Goal: Task Accomplishment & Management: Manage account settings

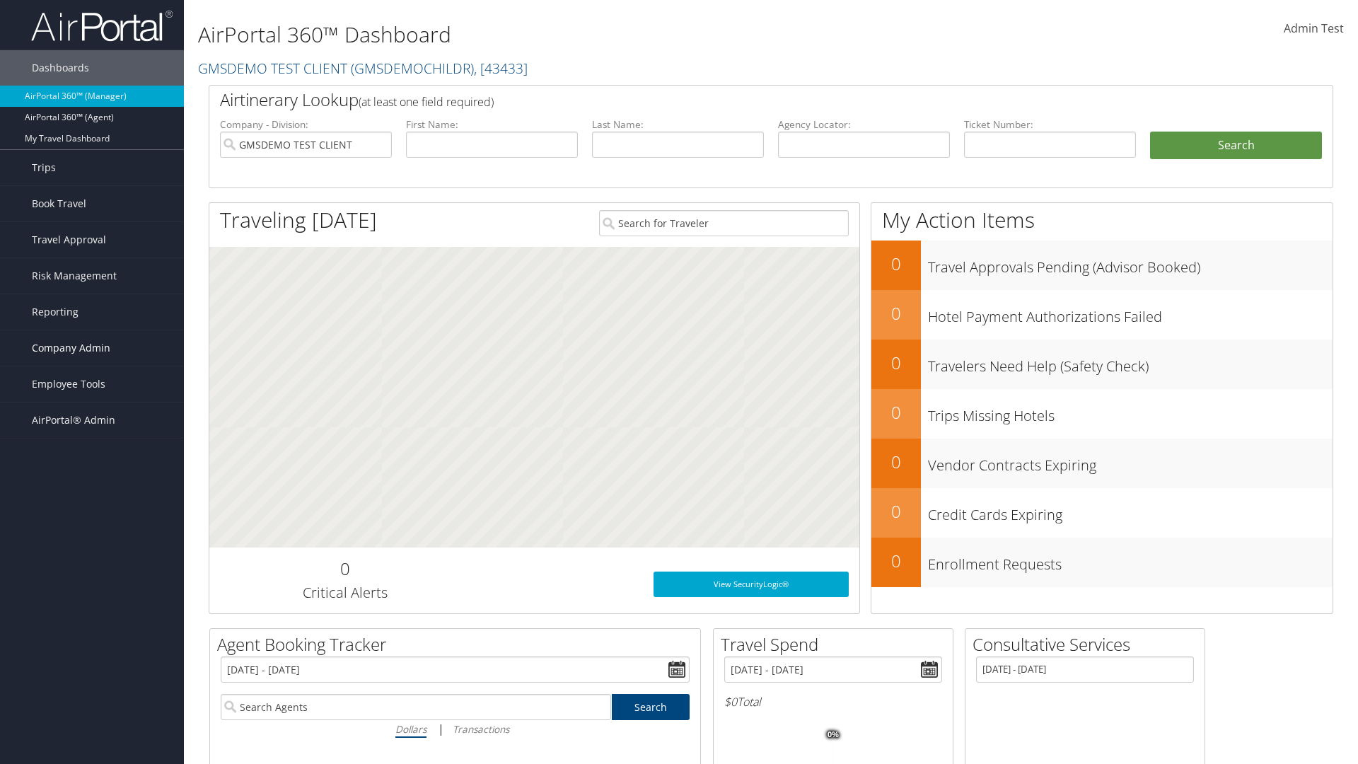
click at [92, 348] on span "Company Admin" at bounding box center [71, 347] width 79 height 35
click at [92, 620] on link "Technology Settings" at bounding box center [92, 630] width 184 height 21
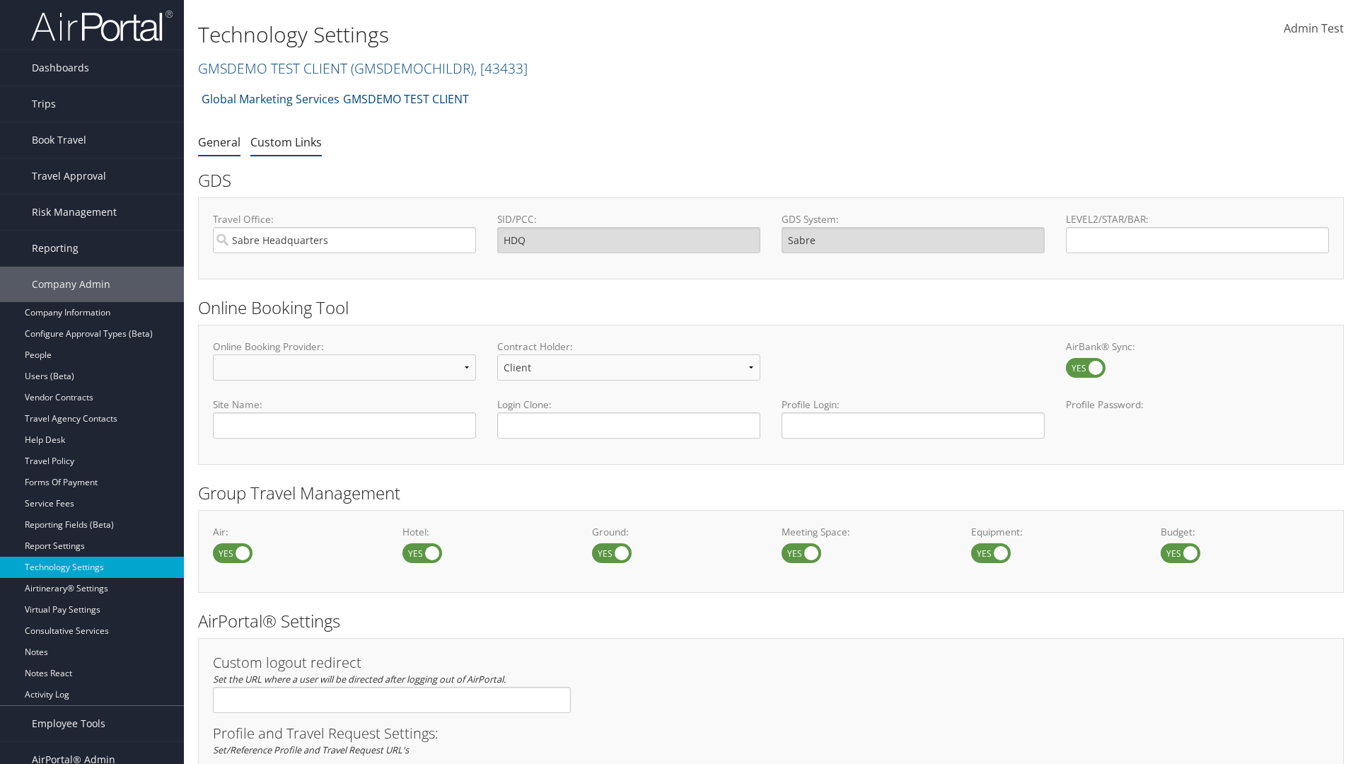
click at [286, 142] on link "Custom Links" at bounding box center [285, 142] width 71 height 16
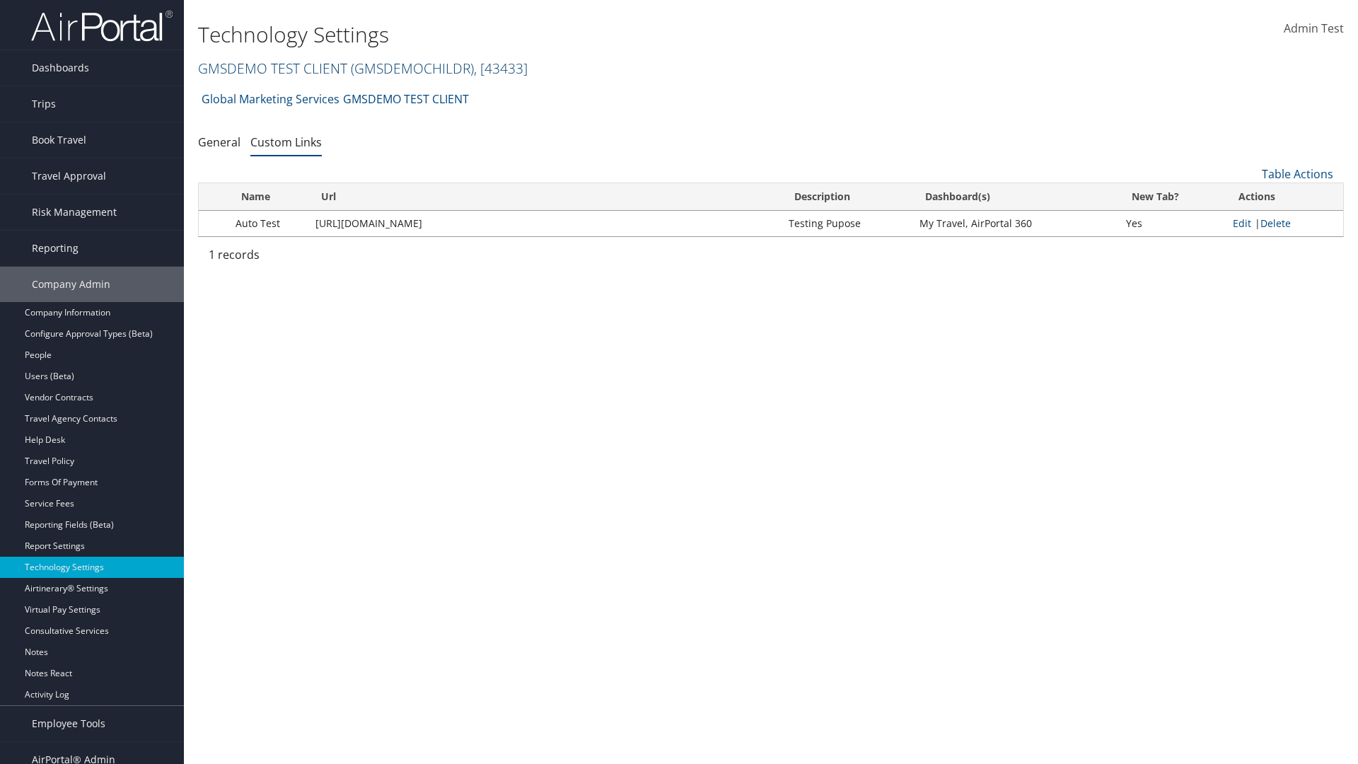
click at [272, 68] on link "GMSDEMO TEST CLIENT ( GMSDEMOCHILDR ) , [ 43433 ]" at bounding box center [363, 68] width 330 height 19
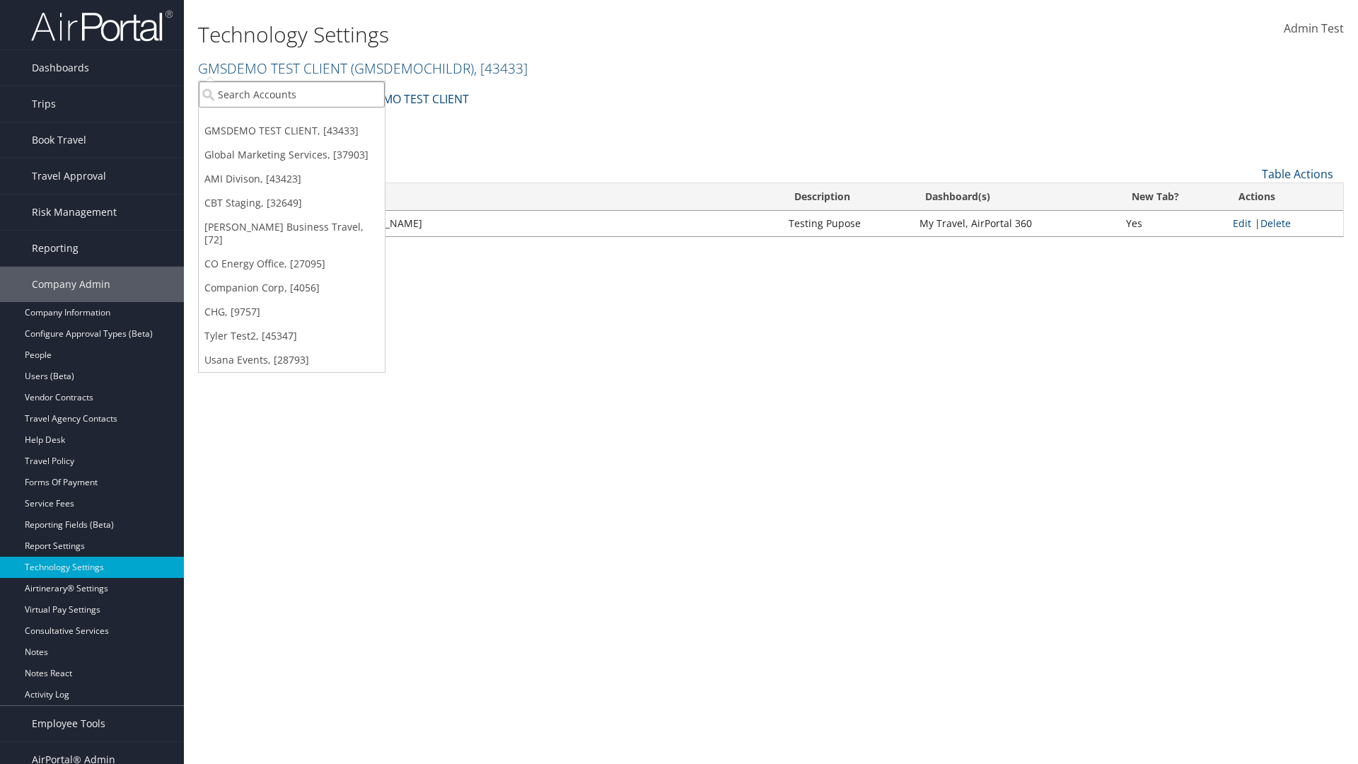
click at [291, 94] on input "search" at bounding box center [292, 94] width 186 height 26
type input "CBTSTG"
click at [291, 120] on div "CBT Staging (CBTSTG), [32649]" at bounding box center [292, 120] width 202 height 13
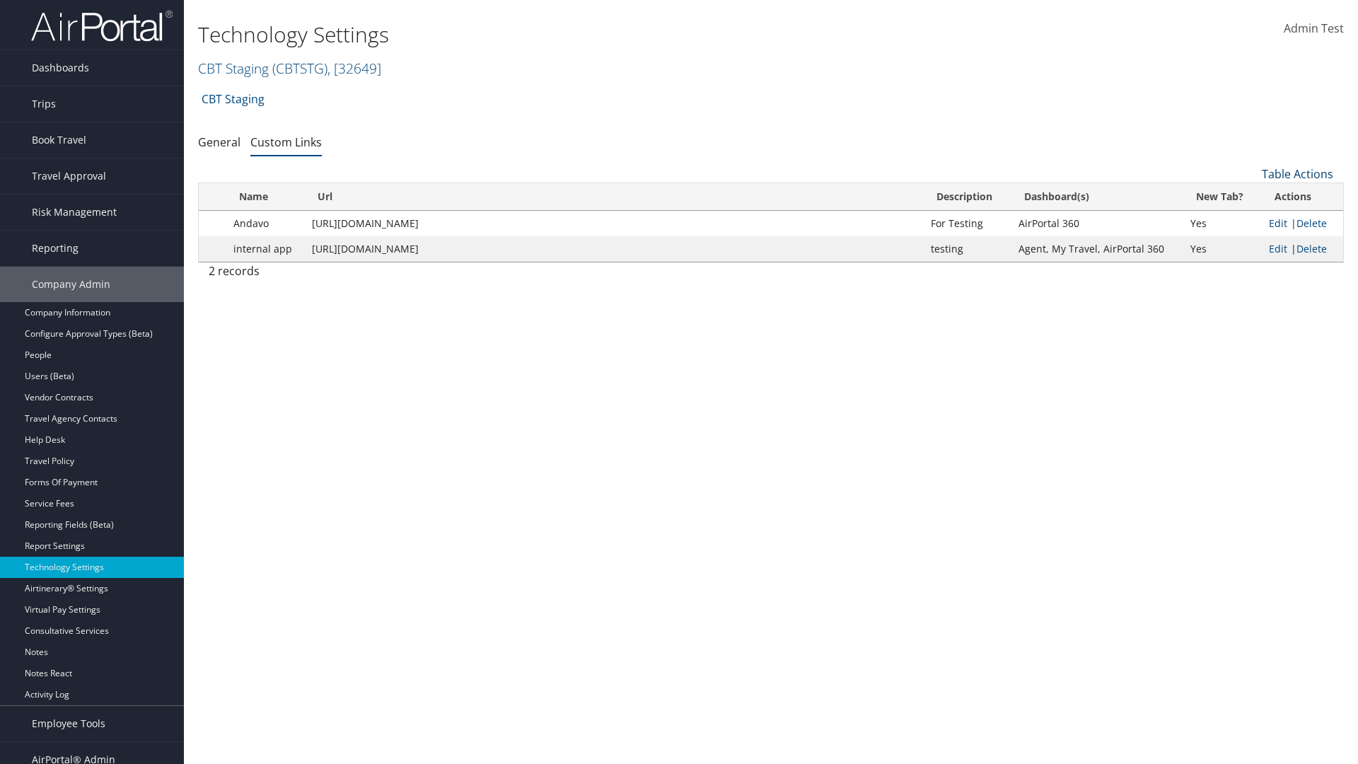
click at [1298, 174] on link "Table Actions" at bounding box center [1297, 174] width 71 height 16
click at [1250, 196] on link "New Record" at bounding box center [1250, 196] width 186 height 24
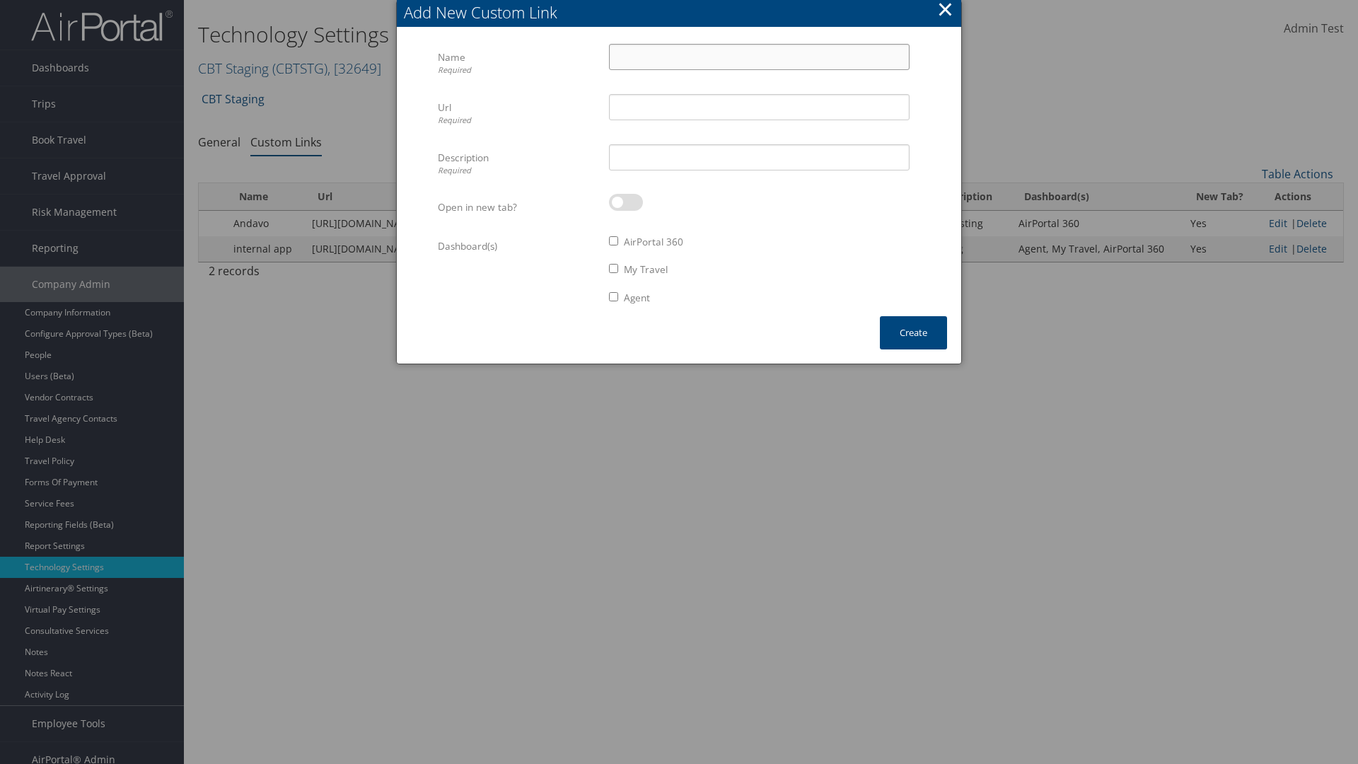
click at [759, 57] on input "Name Required" at bounding box center [759, 57] width 301 height 26
type input "Auto Test"
click at [759, 107] on input "Url Required" at bounding box center [759, 107] width 301 height 26
type input "https://staging.cbtat.com/client/technology/quicklinks"
click at [759, 157] on input "Description Required" at bounding box center [759, 157] width 301 height 26
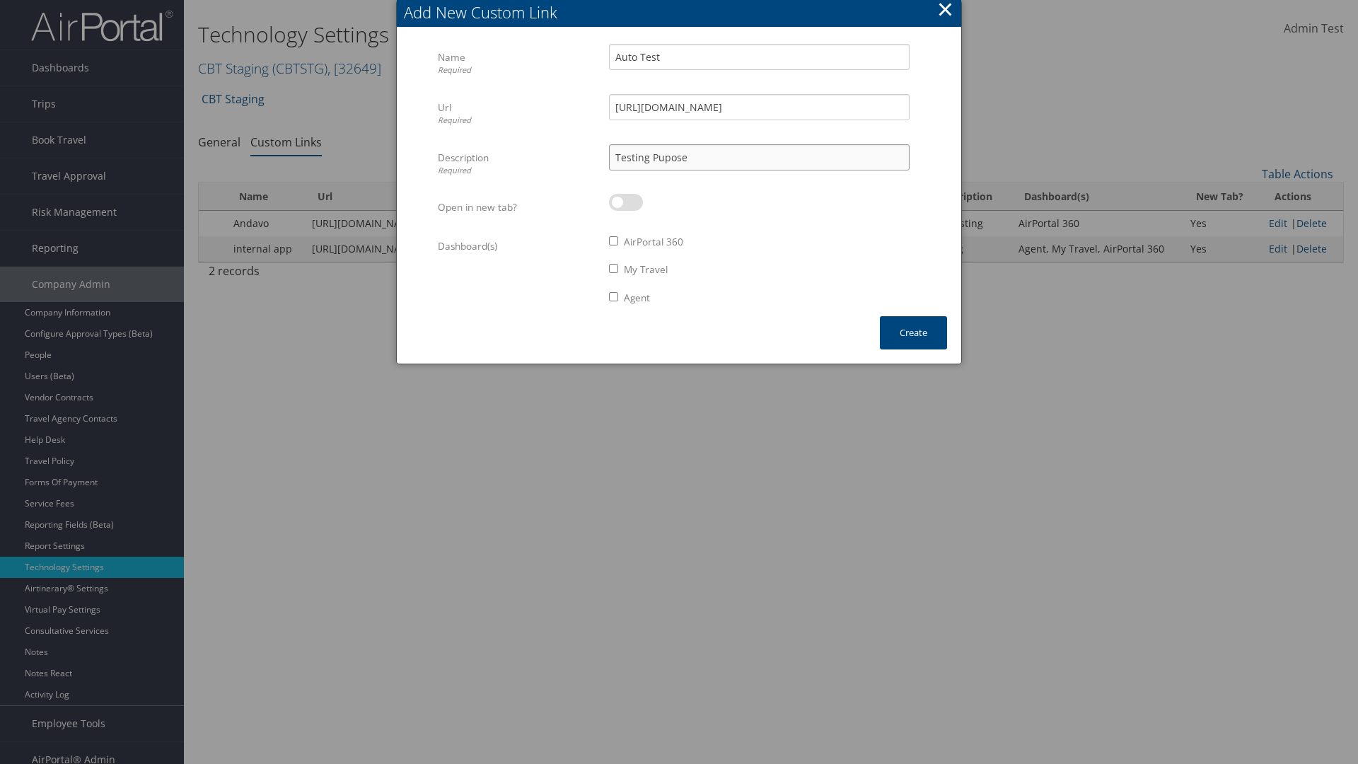
type input "Testing Pupose"
click at [626, 202] on label at bounding box center [626, 202] width 34 height 17
click at [625, 202] on input "checkbox" at bounding box center [620, 204] width 9 height 9
checkbox input "true"
click at [654, 242] on label "AirPortal 360" at bounding box center [653, 242] width 59 height 14
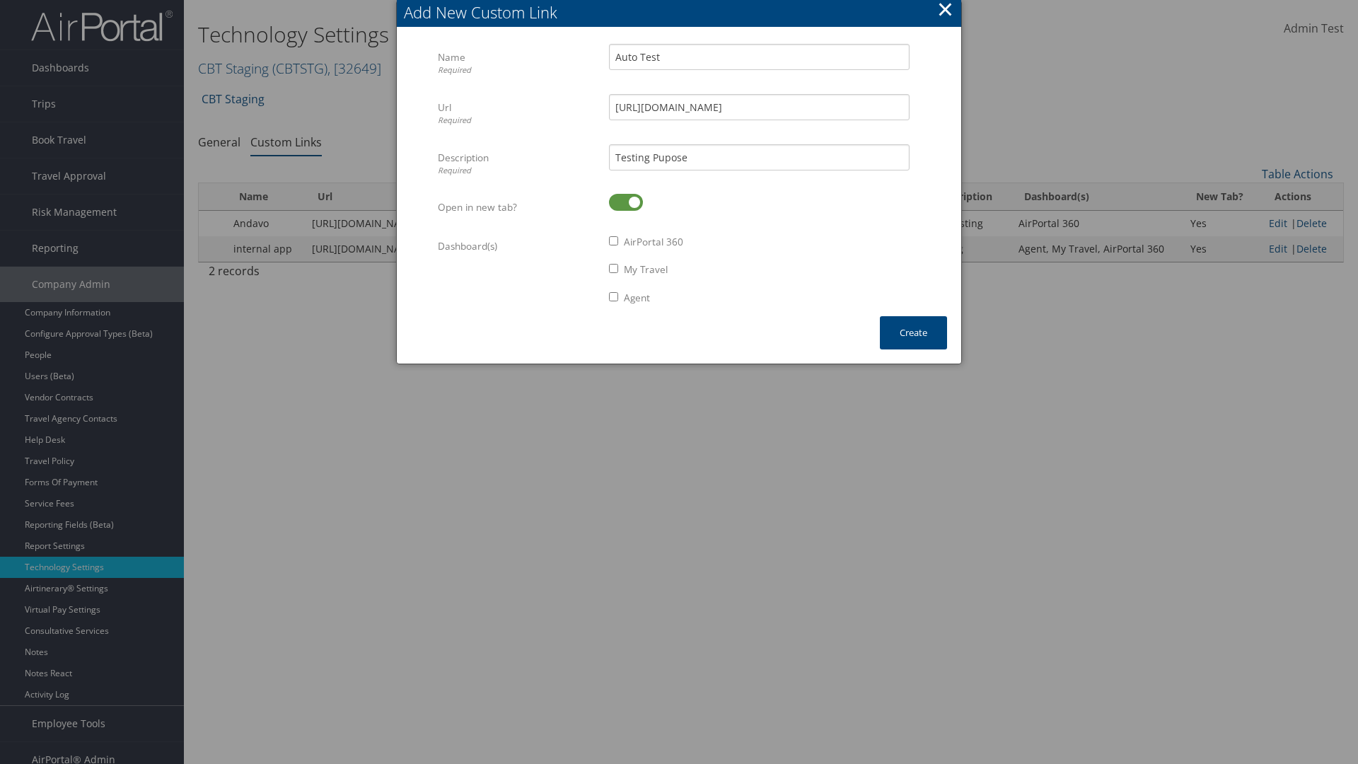
click at [618, 242] on input "AirPortal 360" at bounding box center [613, 240] width 9 height 9
checkbox input "true"
click at [647, 270] on label "My Travel" at bounding box center [646, 269] width 44 height 14
click at [618, 270] on input "My Travel" at bounding box center [613, 268] width 9 height 9
checkbox input "true"
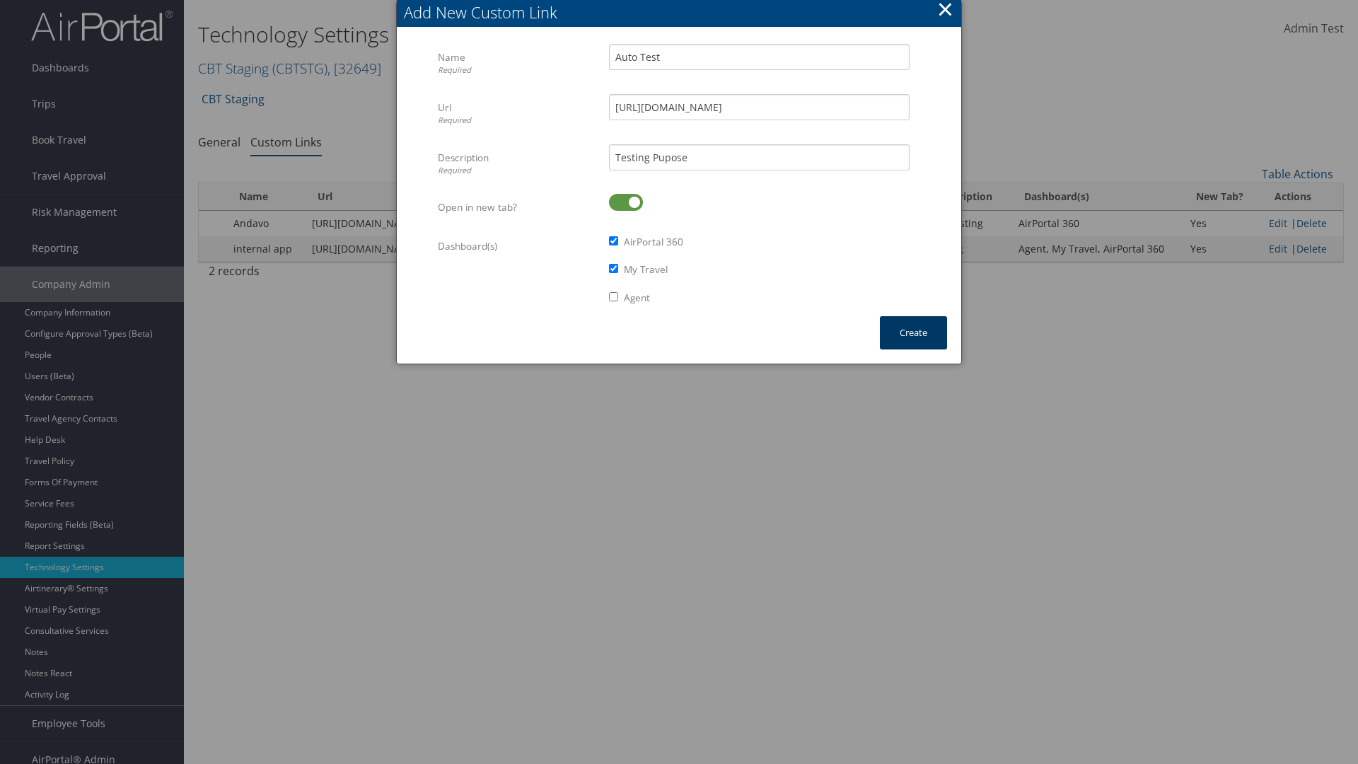
click at [913, 333] on button "Create" at bounding box center [913, 332] width 67 height 33
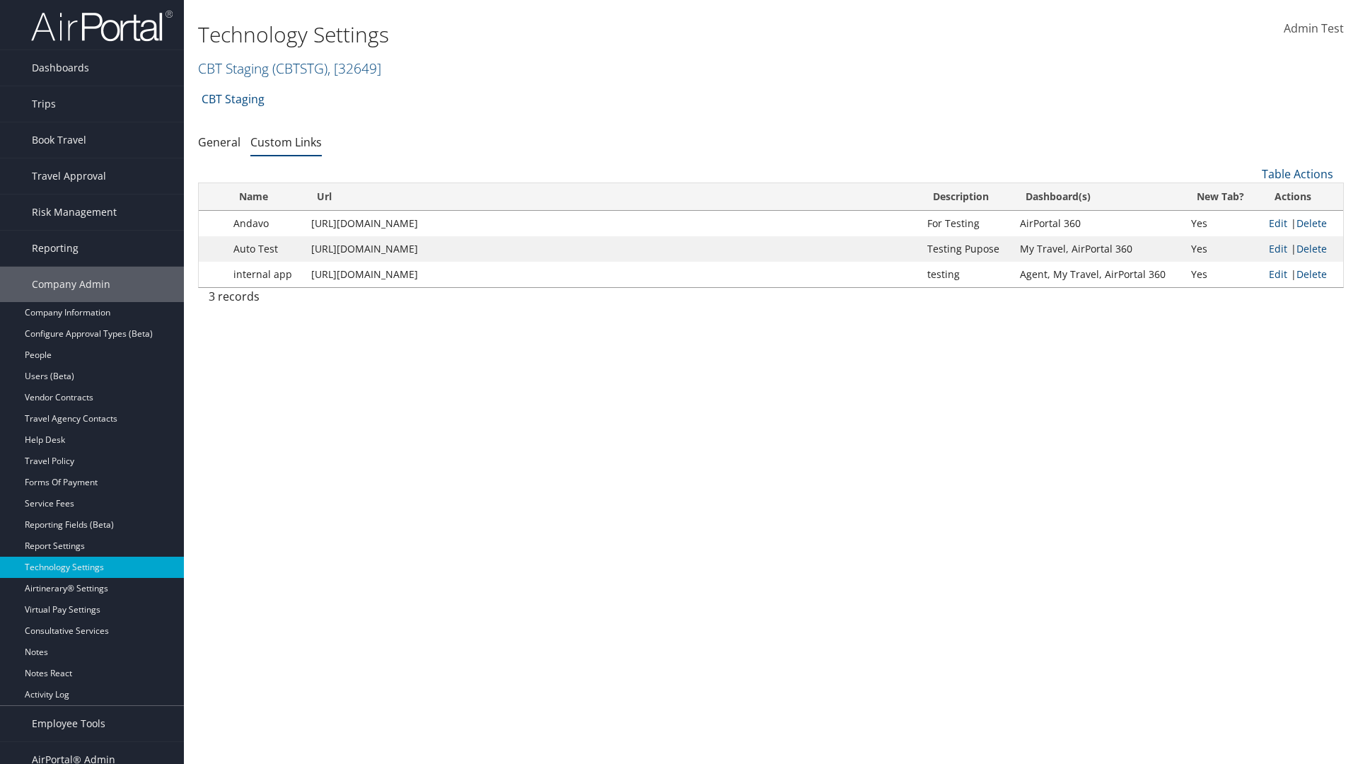
click at [92, 68] on link "Dashboards" at bounding box center [92, 67] width 184 height 35
click at [0, 0] on link "AirPortal 360™ (Manager)" at bounding box center [0, 0] width 0 height 0
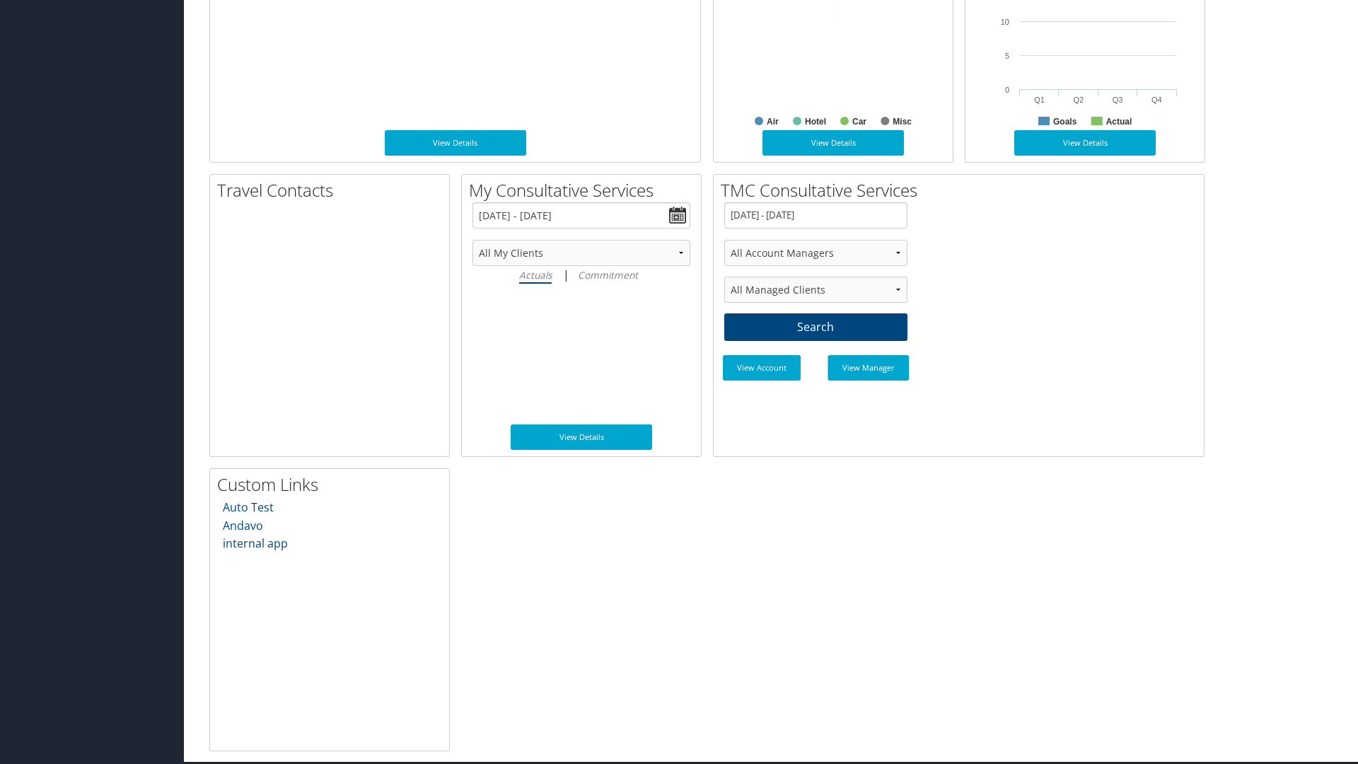
scroll to position [749, 0]
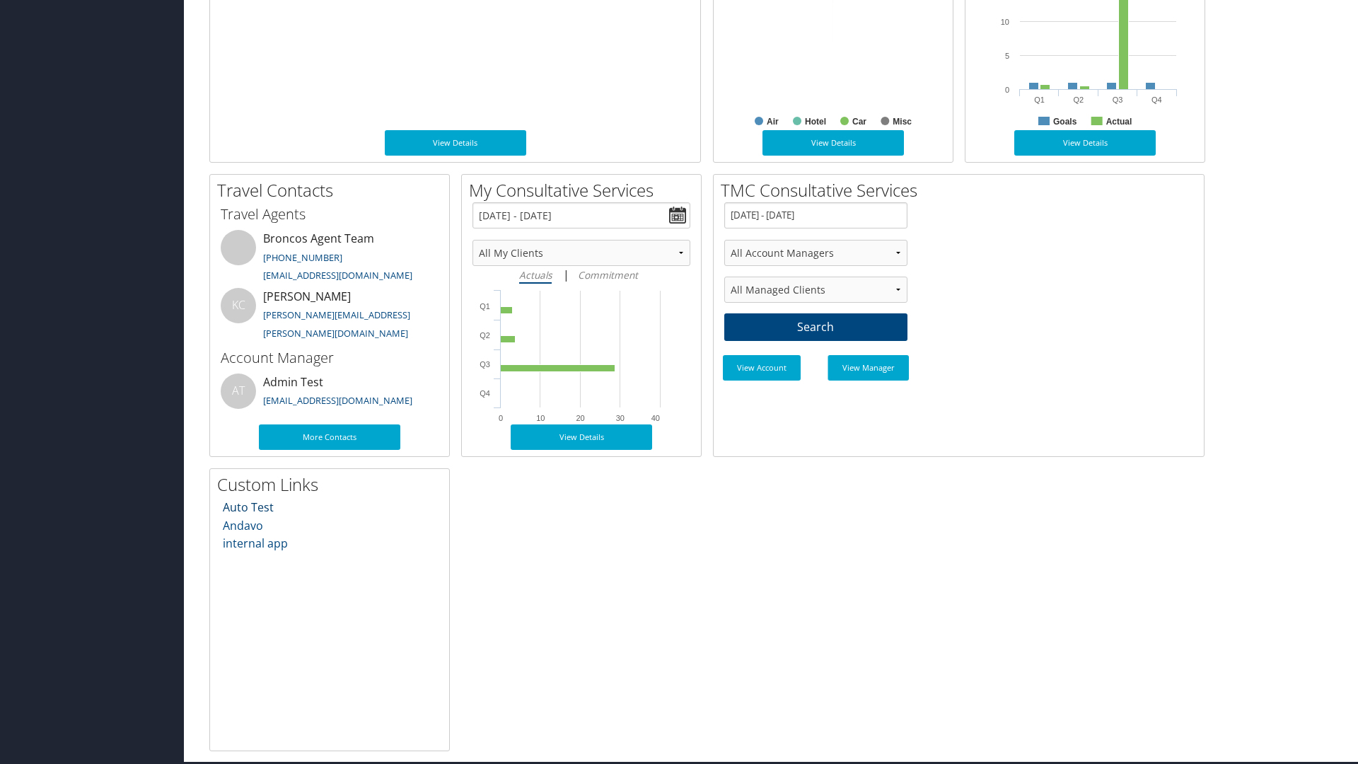
click at [248, 507] on link "Auto Test" at bounding box center [248, 508] width 51 height 16
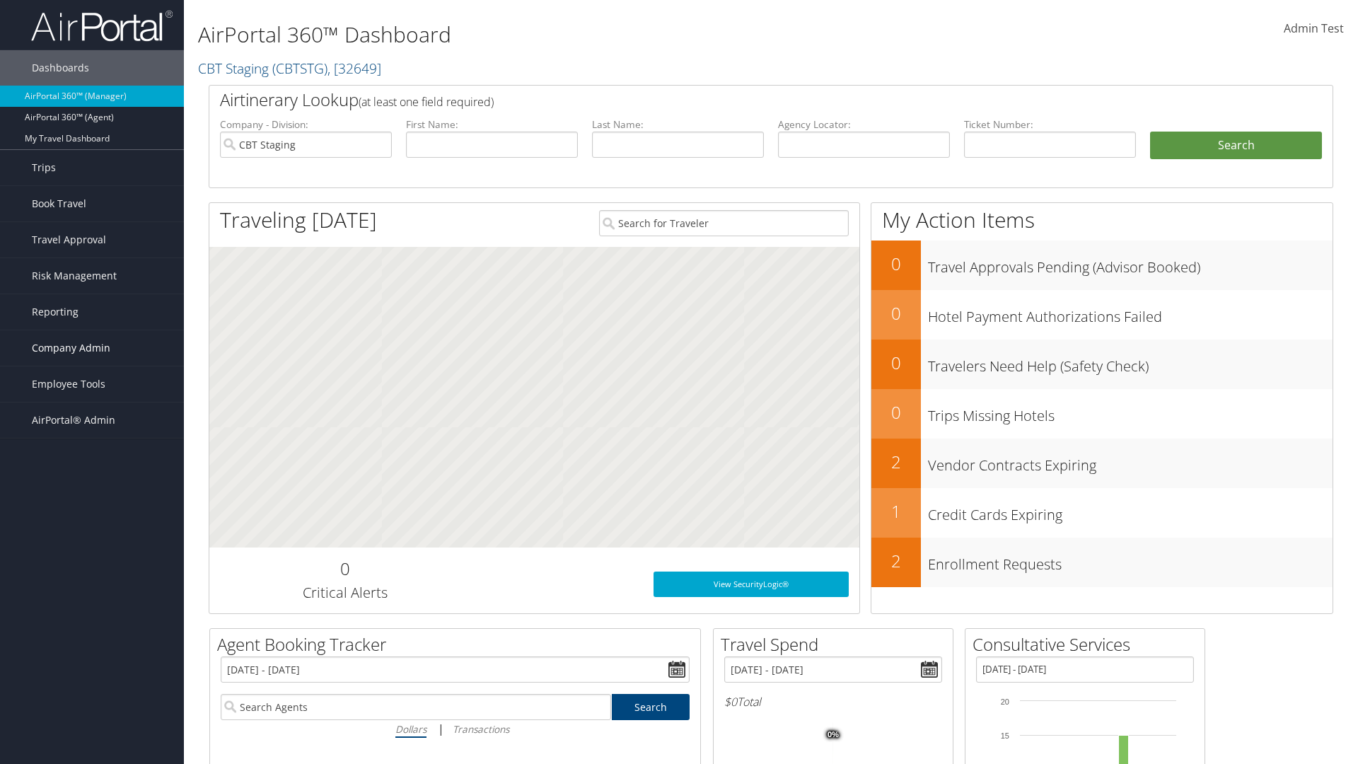
click at [92, 348] on span "Company Admin" at bounding box center [71, 347] width 79 height 35
click at [0, 0] on link "Technology Settings" at bounding box center [0, 0] width 0 height 0
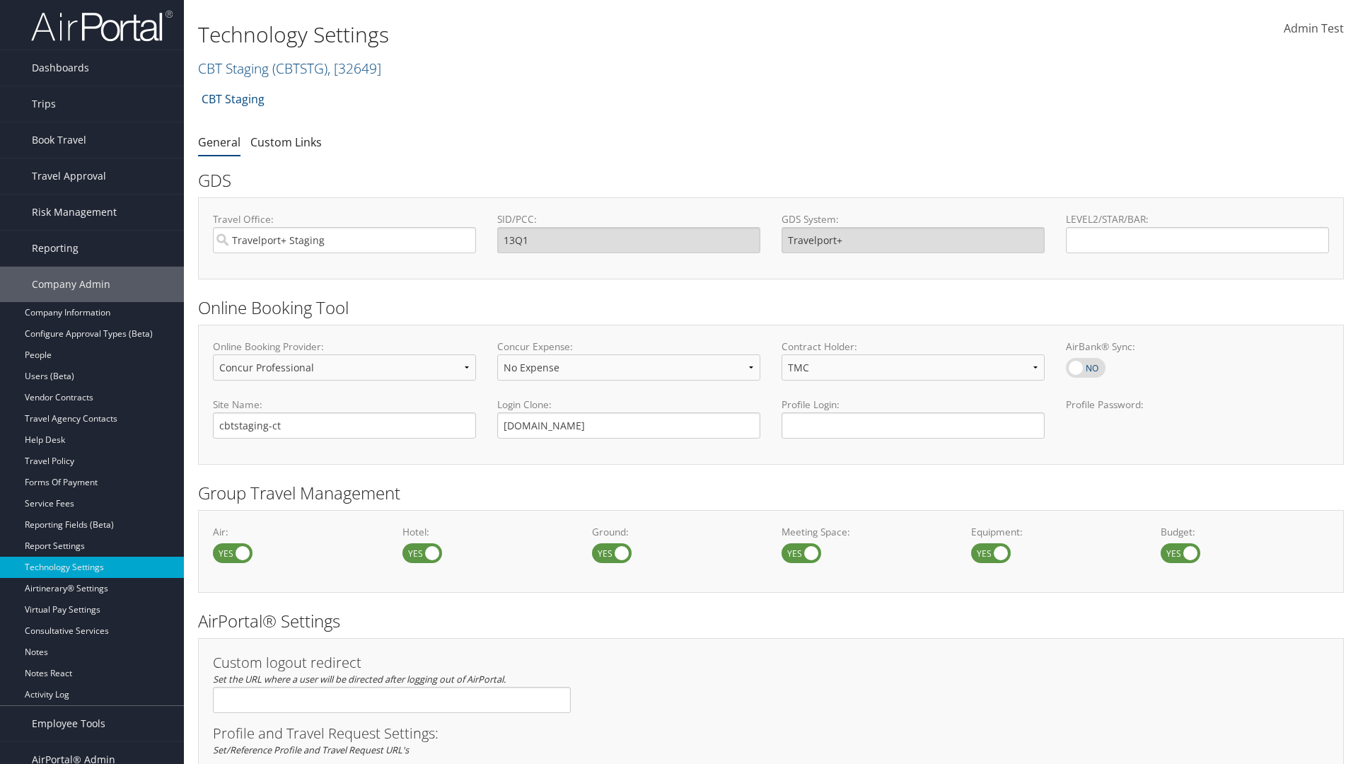
select select "4"
click at [286, 142] on link "Custom Links" at bounding box center [285, 142] width 71 height 16
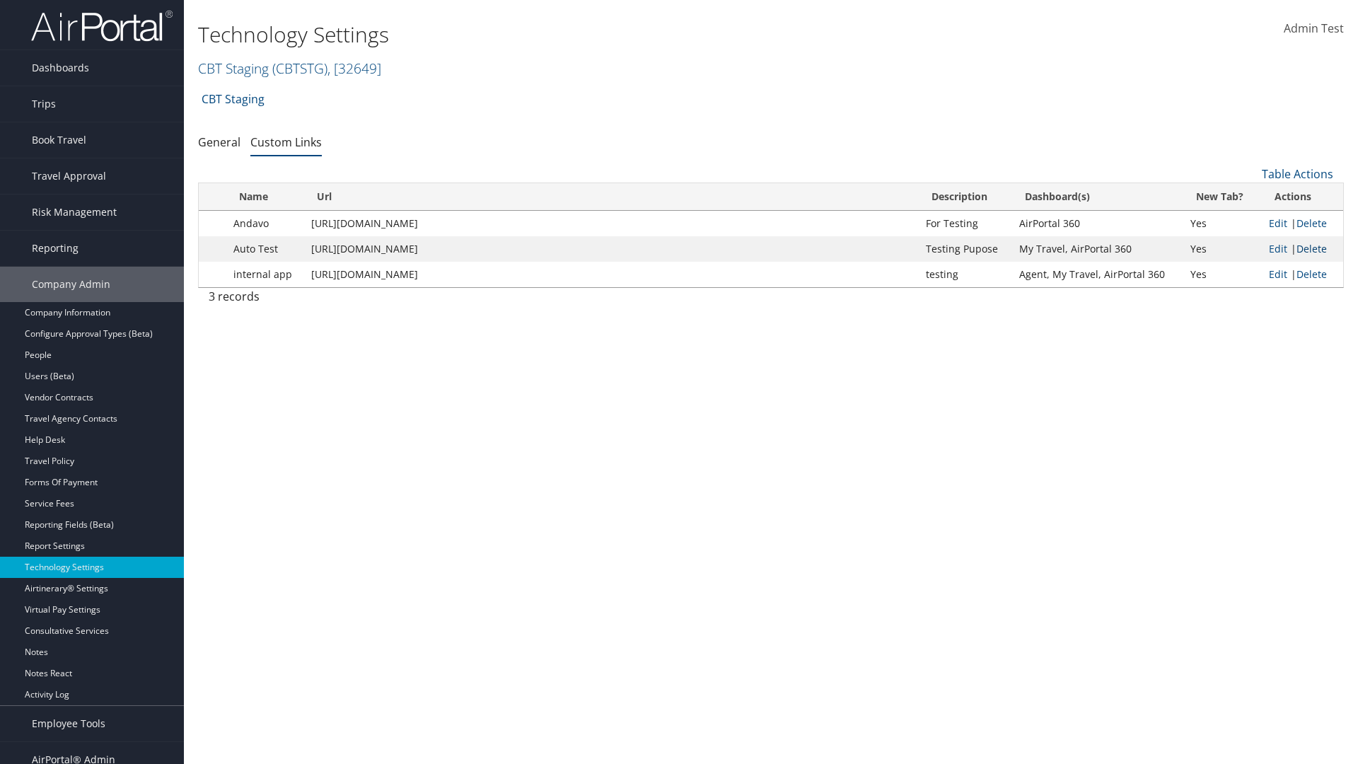
click at [1312, 248] on link "Delete" at bounding box center [1312, 248] width 30 height 13
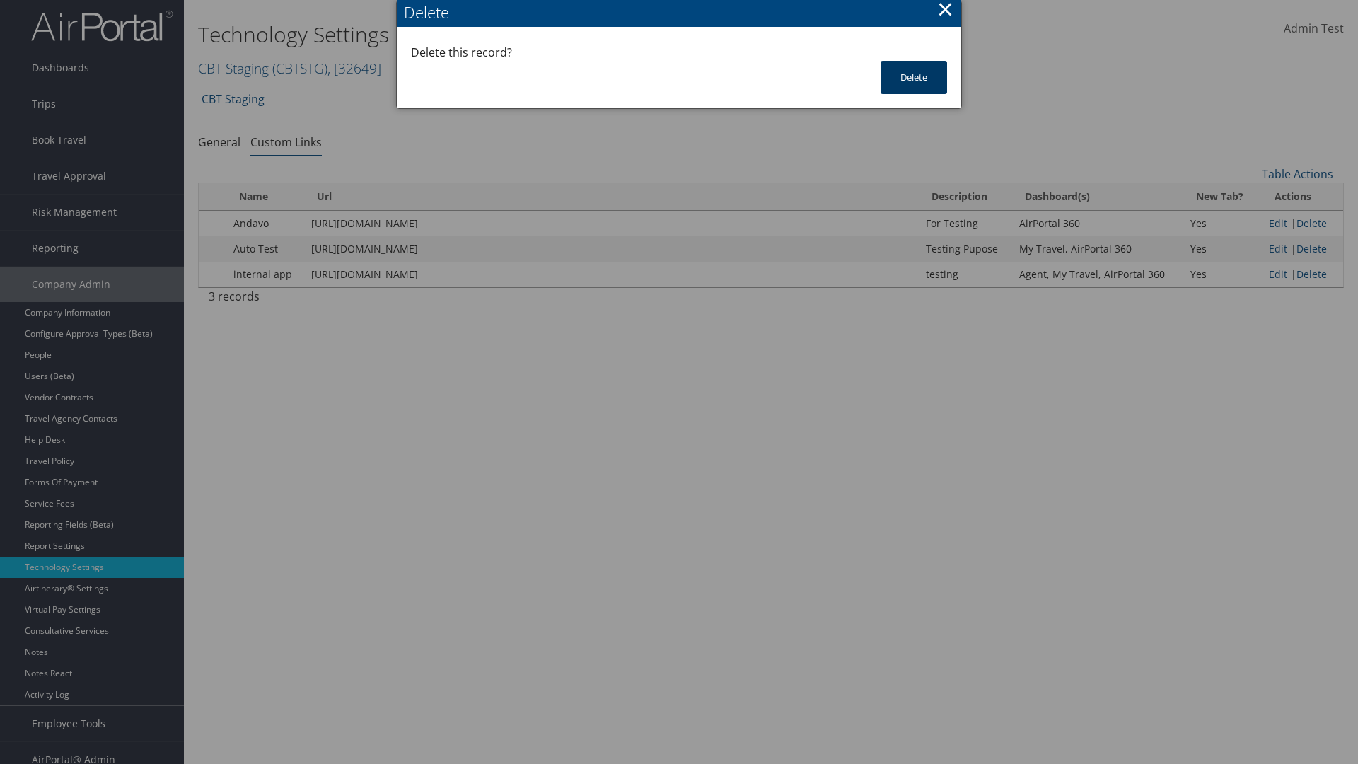
click at [914, 77] on button "Delete" at bounding box center [914, 77] width 67 height 33
